Goal: Transaction & Acquisition: Purchase product/service

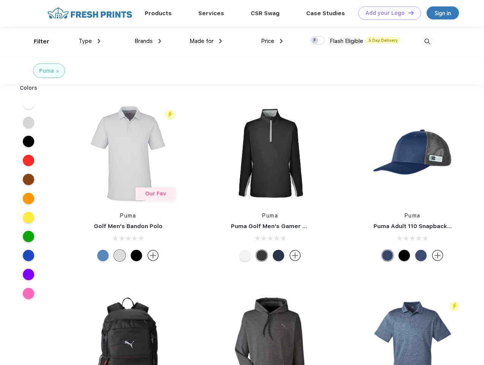
scroll to position [0, 0]
click at [387, 13] on link "Add your Logo Design Tool" at bounding box center [390, 12] width 63 height 13
click at [0, 0] on div "Design Tool" at bounding box center [0, 0] width 0 height 0
click at [408, 13] on link "Add your Logo Design Tool" at bounding box center [390, 12] width 63 height 13
click at [36, 41] on div "Filter" at bounding box center [42, 41] width 16 height 9
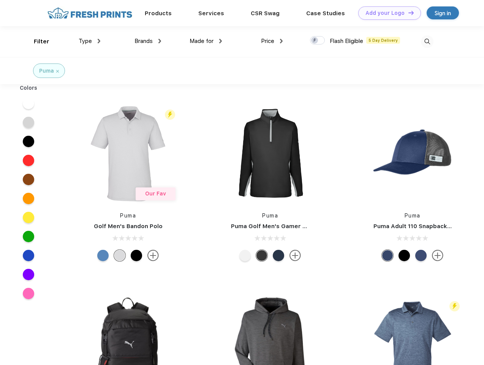
click at [90, 41] on span "Type" at bounding box center [85, 41] width 13 height 7
click at [148, 41] on span "Brands" at bounding box center [144, 41] width 18 height 7
click at [206, 41] on span "Made for" at bounding box center [202, 41] width 24 height 7
click at [272, 41] on span "Price" at bounding box center [267, 41] width 13 height 7
click at [318, 41] on div at bounding box center [317, 40] width 15 height 8
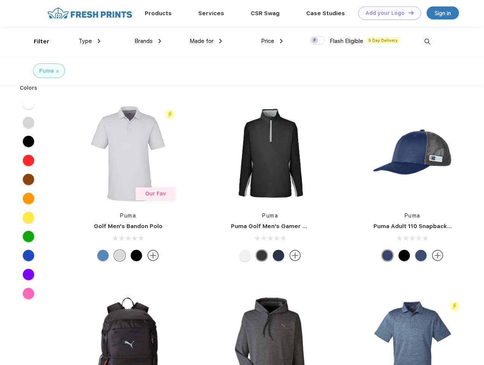
click at [315, 41] on input "checkbox" at bounding box center [312, 38] width 5 height 5
click at [427, 41] on img at bounding box center [427, 41] width 13 height 13
